Goal: Manage account settings

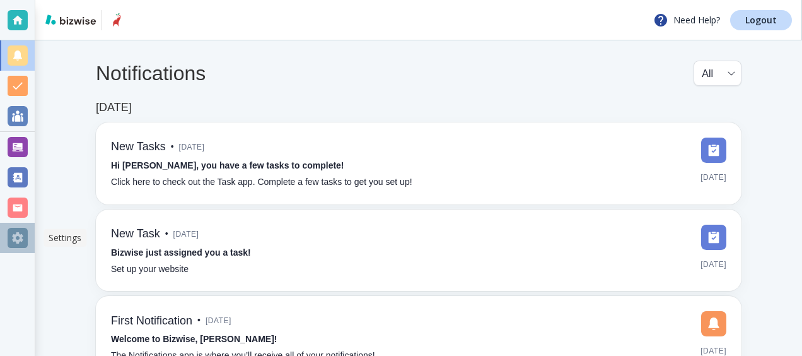
click at [16, 241] on div at bounding box center [18, 238] width 20 height 20
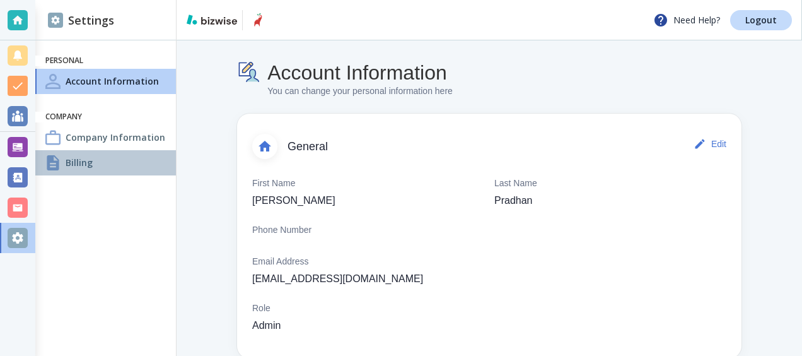
click at [76, 159] on h4 "Billing" at bounding box center [79, 162] width 27 height 13
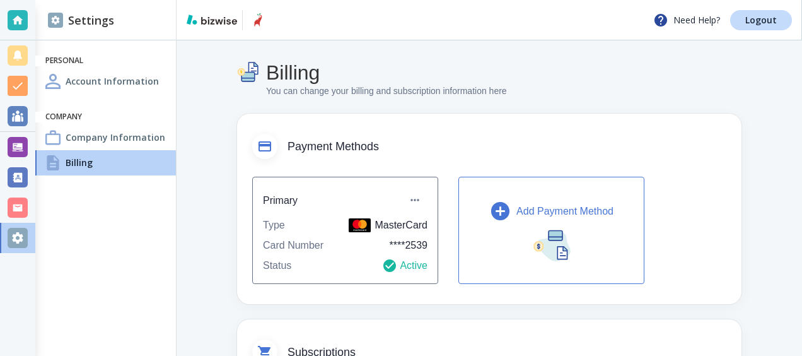
click at [17, 26] on div at bounding box center [18, 20] width 20 height 20
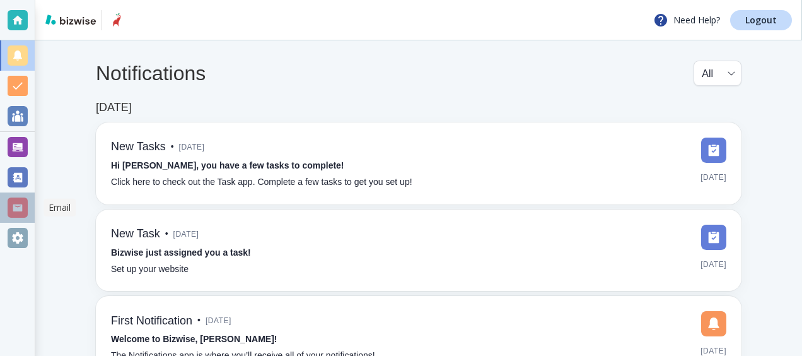
click at [20, 212] on div at bounding box center [18, 207] width 20 height 20
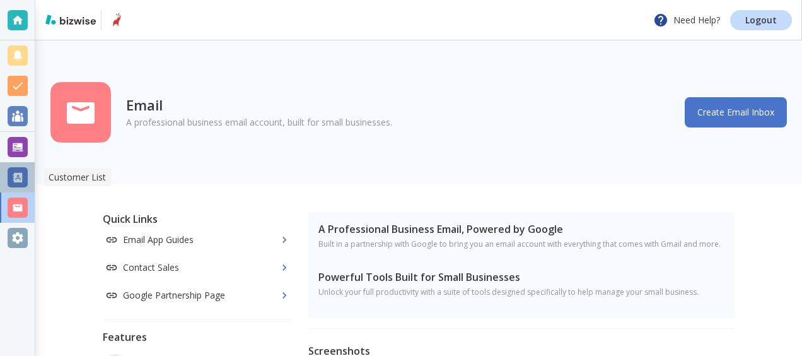
click at [20, 178] on div at bounding box center [18, 177] width 20 height 20
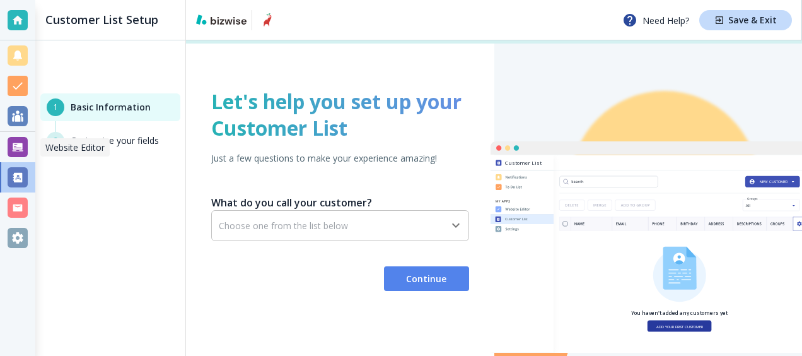
click at [20, 149] on div at bounding box center [18, 147] width 20 height 20
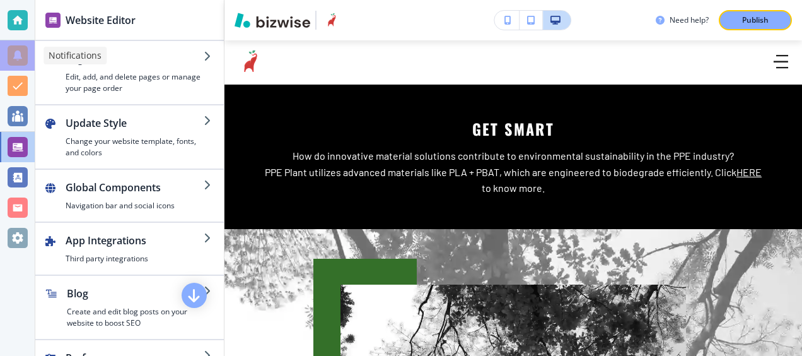
click at [15, 57] on div at bounding box center [18, 55] width 20 height 20
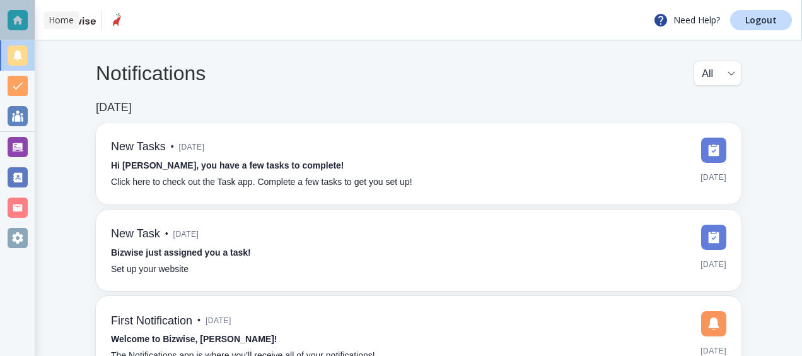
click at [17, 15] on div at bounding box center [18, 20] width 20 height 20
